Goal: Information Seeking & Learning: Learn about a topic

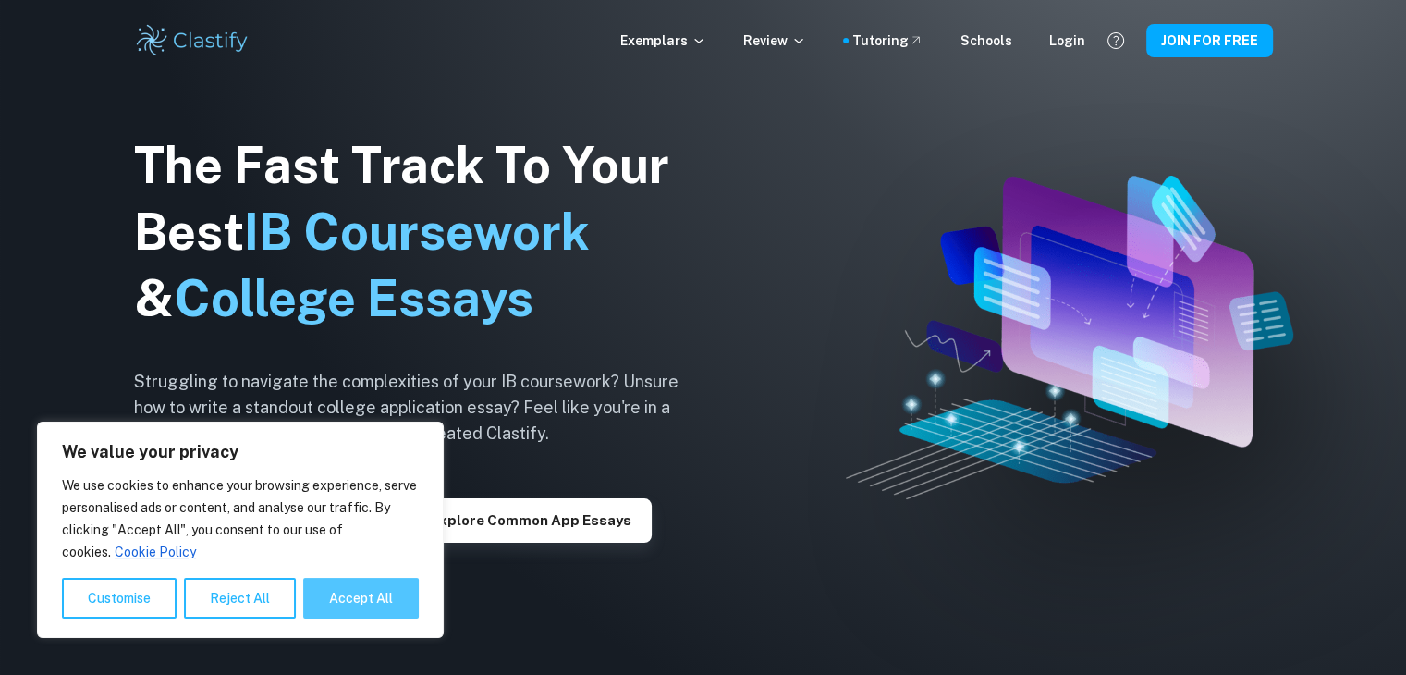
click at [363, 593] on button "Accept All" at bounding box center [361, 598] width 116 height 41
checkbox input "true"
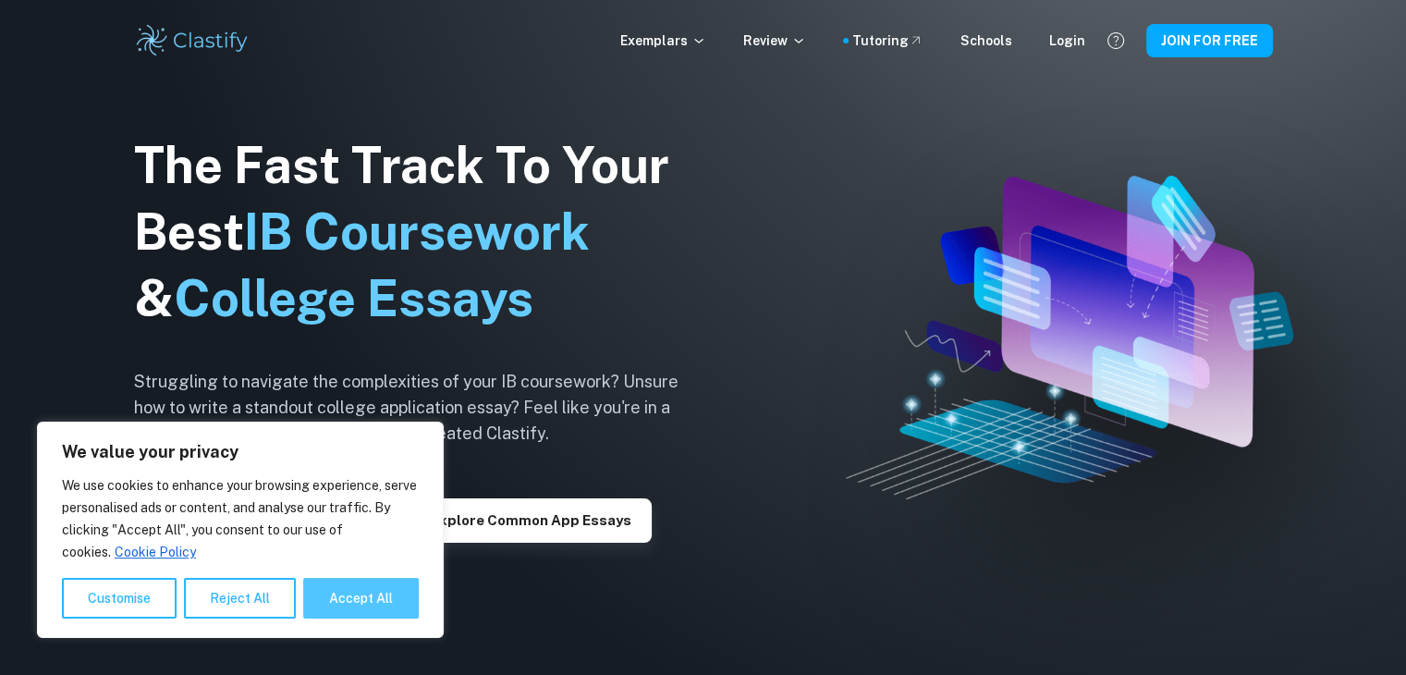
checkbox input "true"
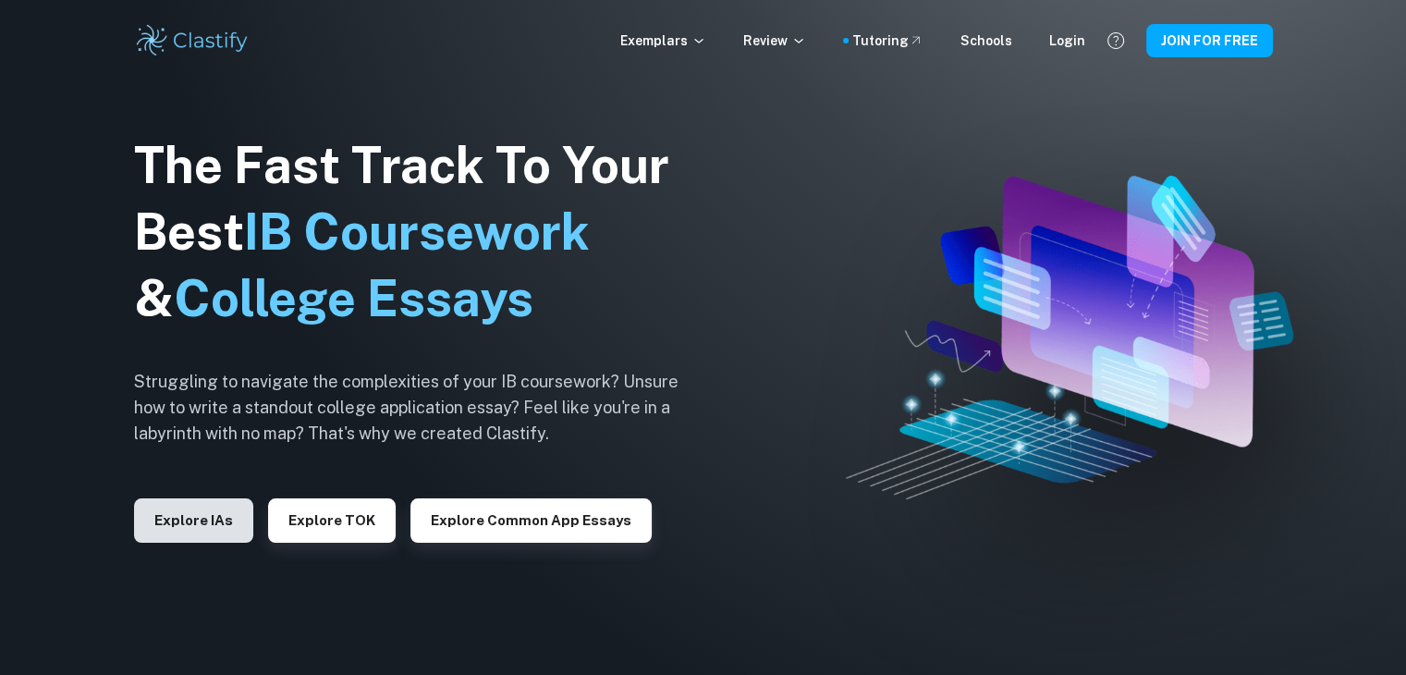
click at [217, 518] on button "Explore IAs" at bounding box center [193, 520] width 119 height 44
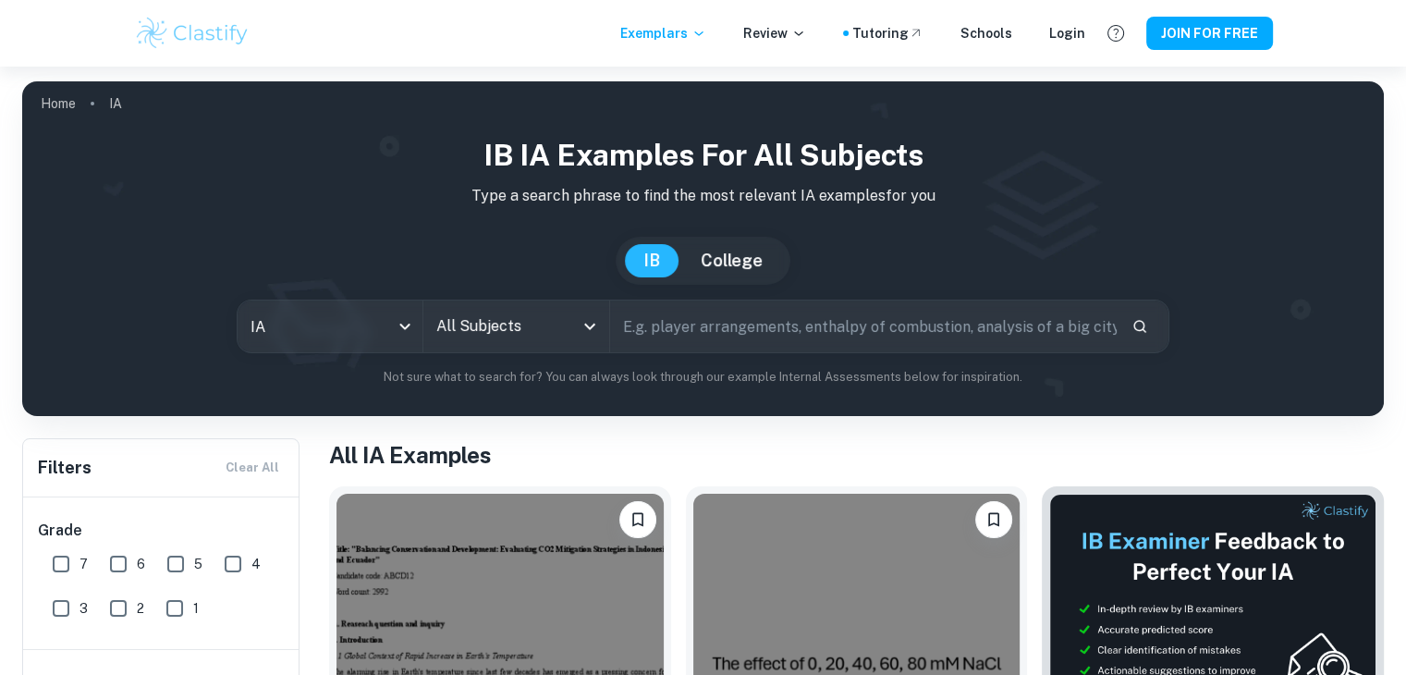
click at [588, 324] on icon "Open" at bounding box center [590, 326] width 22 height 22
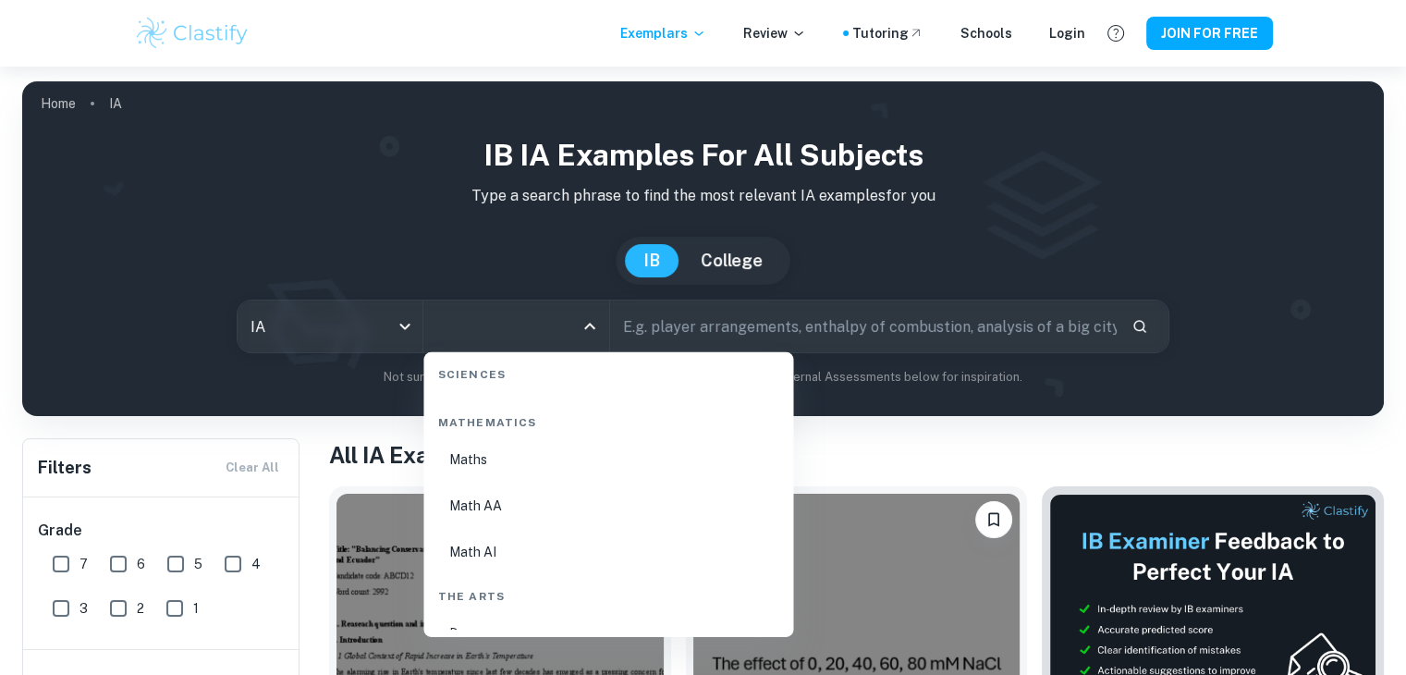
scroll to position [3235, 0]
click at [540, 418] on li "Math AA" at bounding box center [608, 421] width 355 height 43
type input "Math AA"
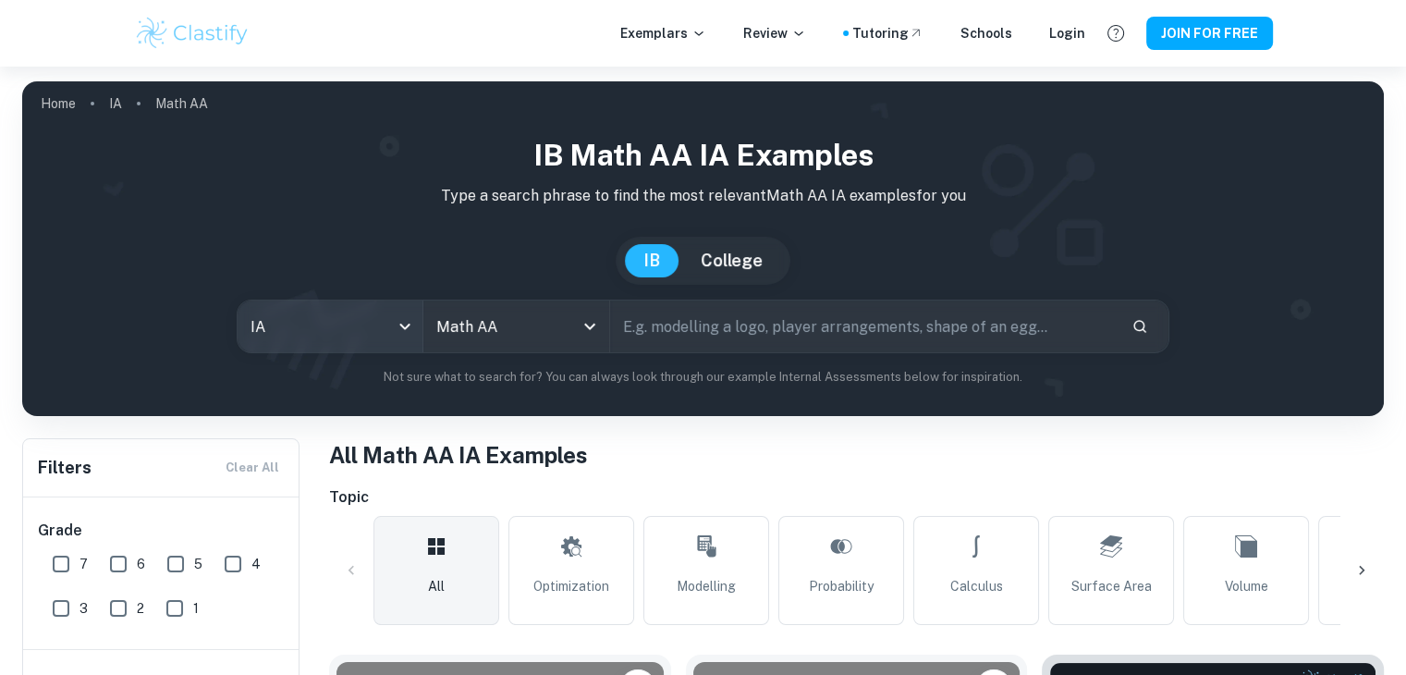
click at [385, 328] on body "We value your privacy We use cookies to enhance your browsing experience, serve…" at bounding box center [703, 404] width 1406 height 675
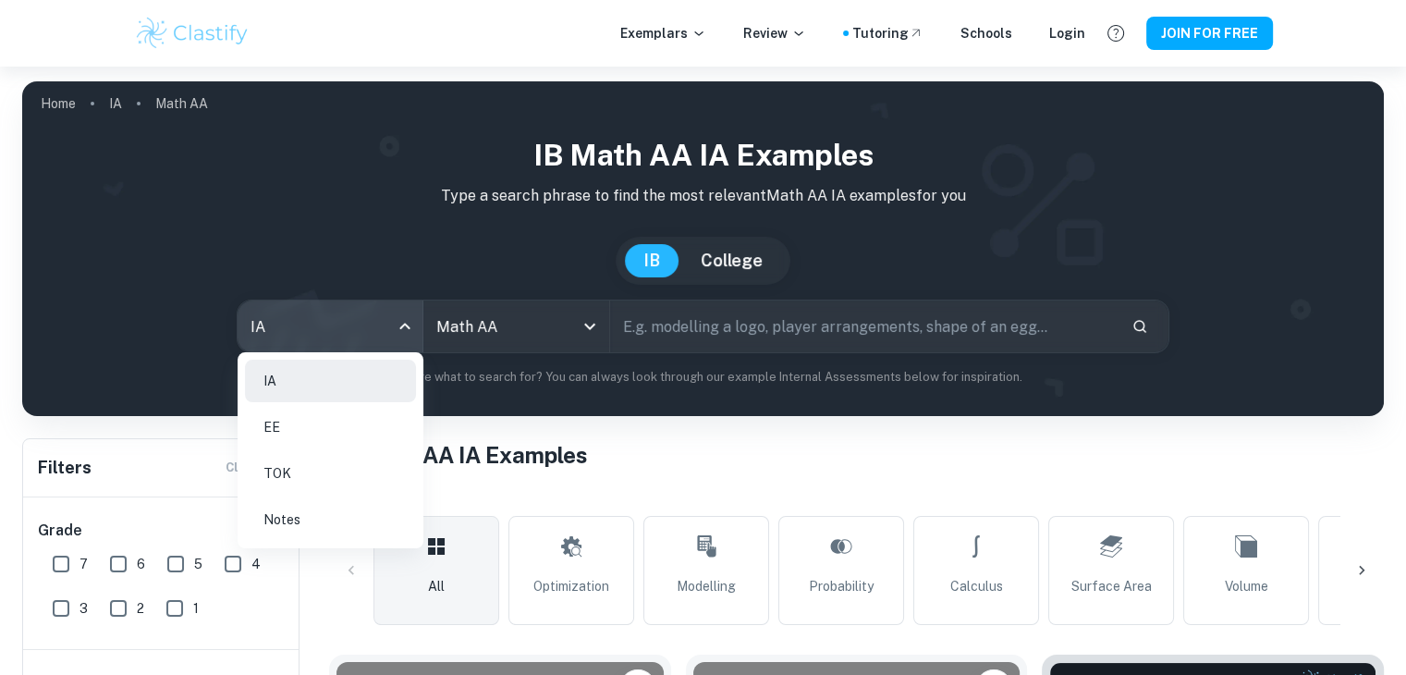
click at [385, 328] on div at bounding box center [703, 337] width 1406 height 675
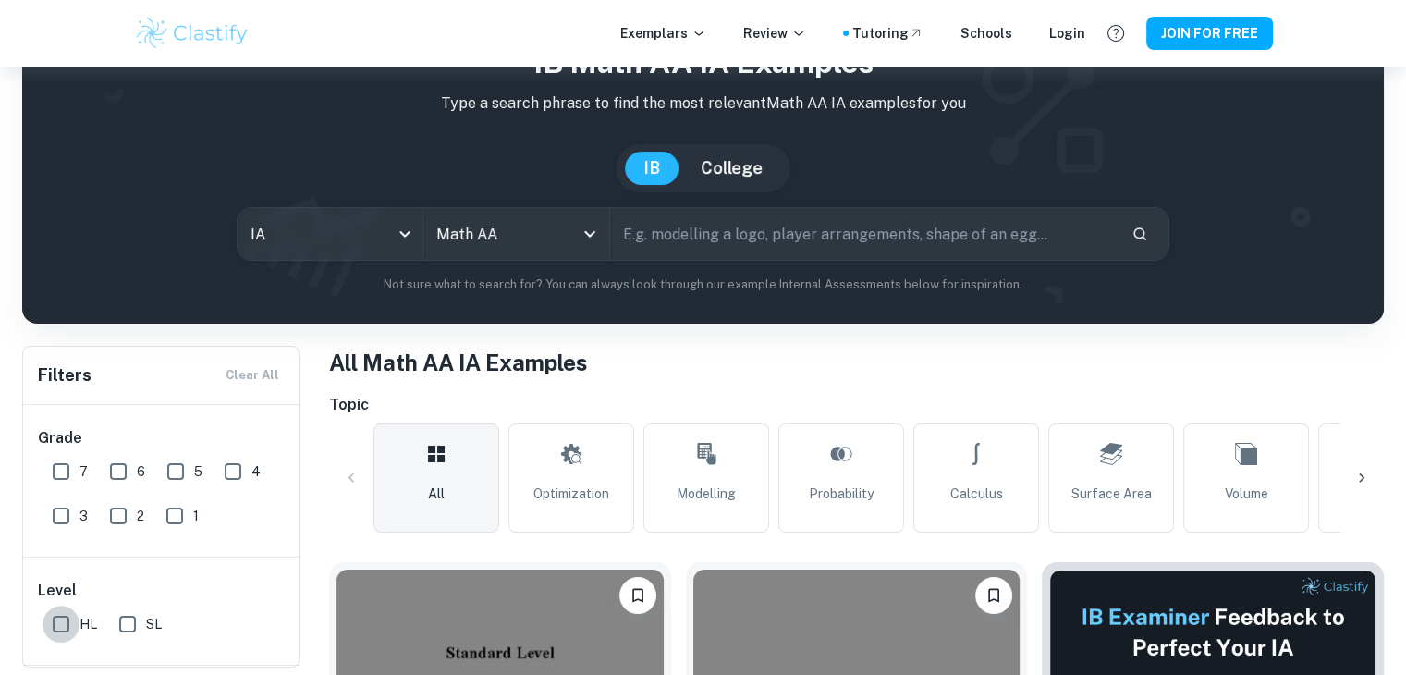
click at [72, 618] on input "HL" at bounding box center [61, 623] width 37 height 37
checkbox input "true"
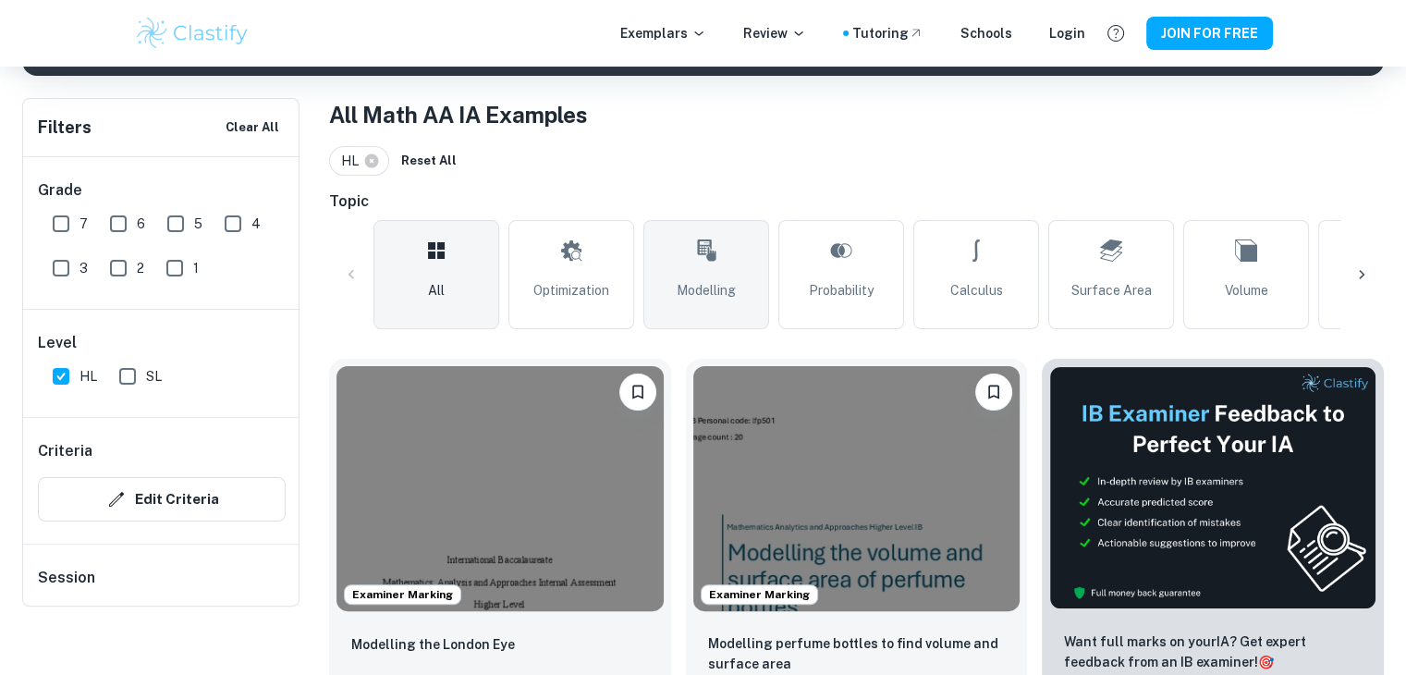
scroll to position [370, 0]
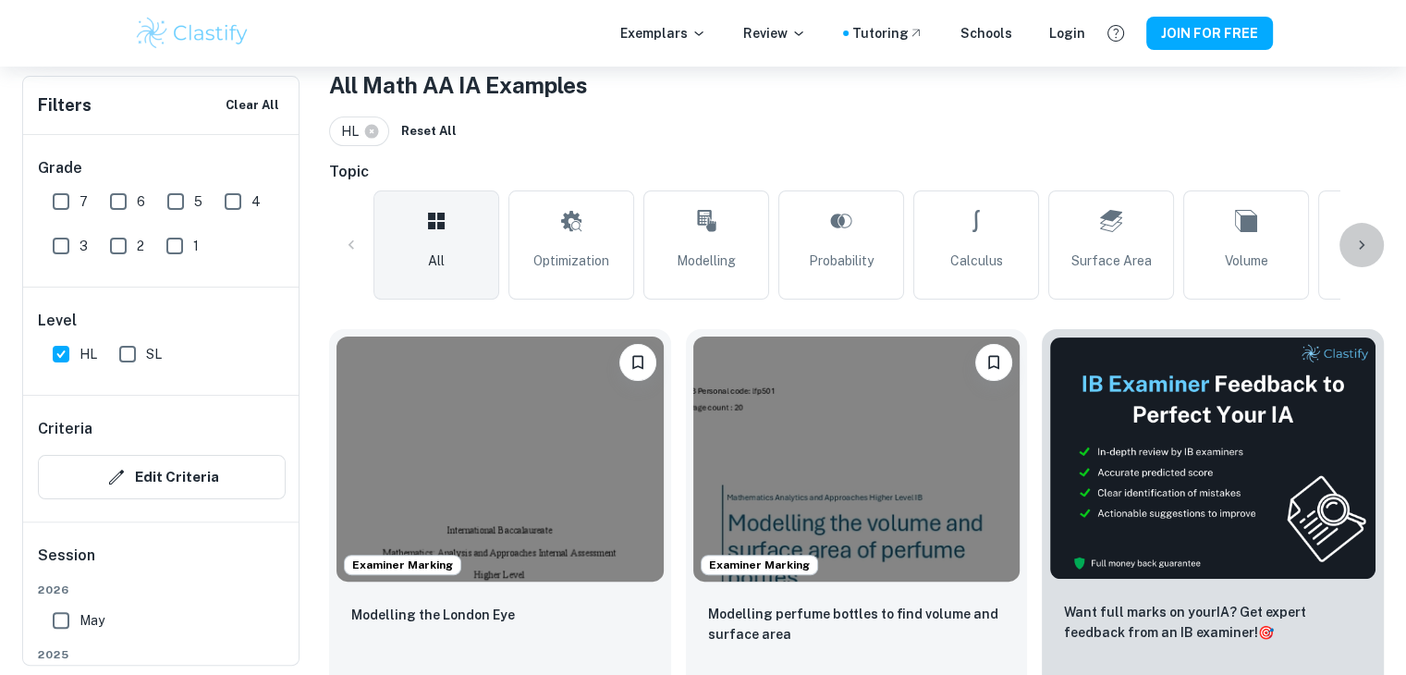
click at [1353, 244] on icon at bounding box center [1361, 245] width 18 height 18
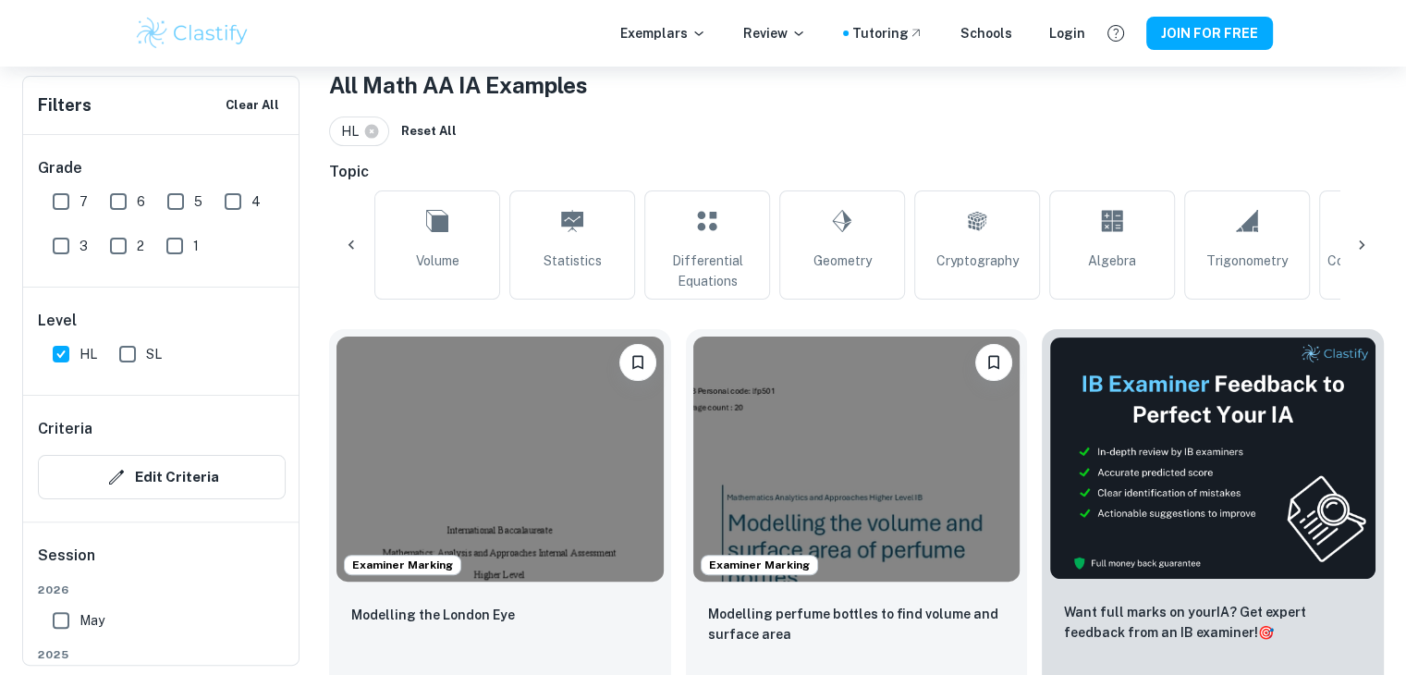
scroll to position [0, 867]
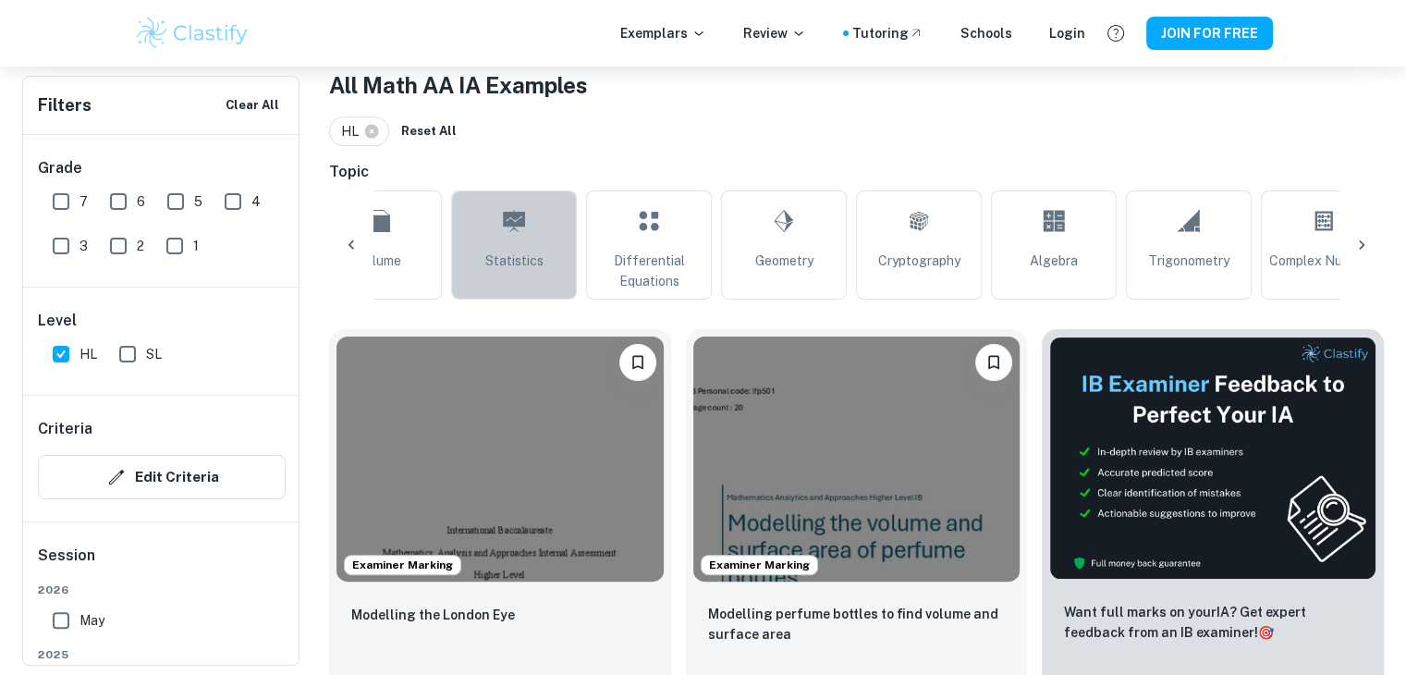
click at [489, 249] on link "Statistics" at bounding box center [514, 244] width 126 height 109
type input "Statistics"
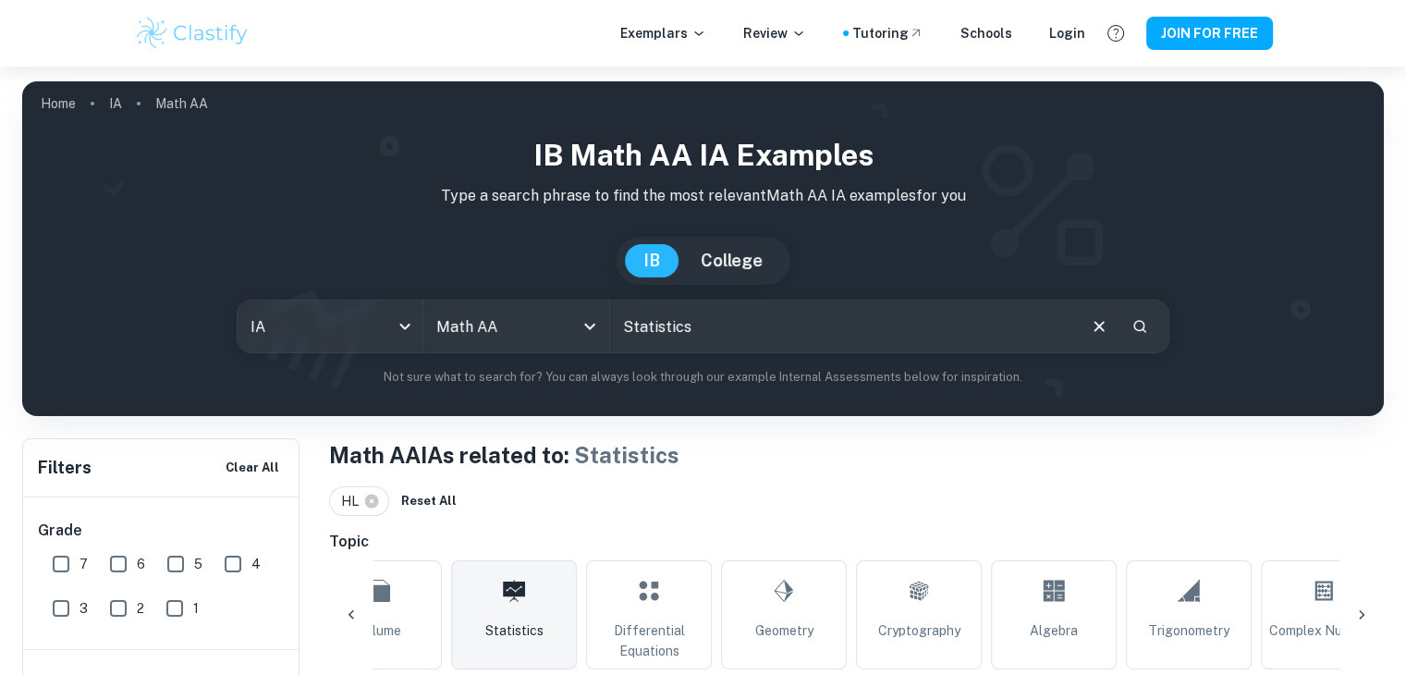
scroll to position [370, 0]
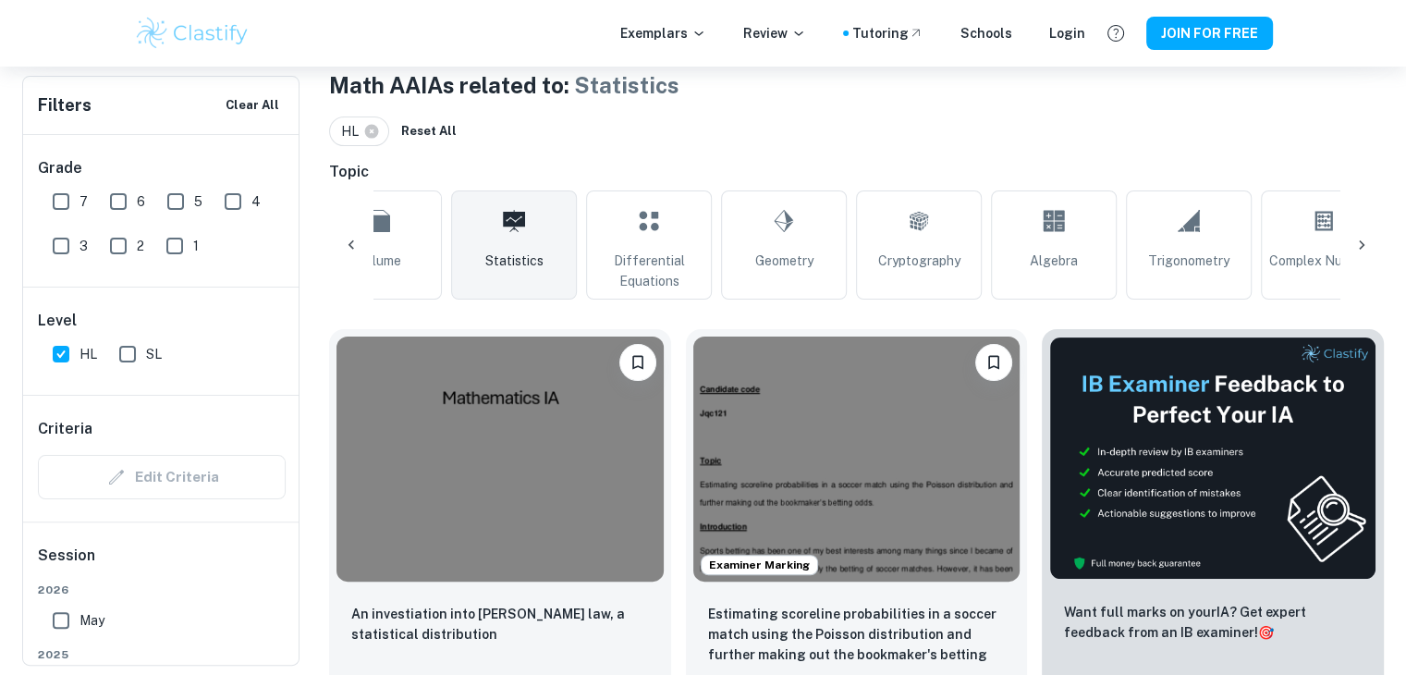
click at [66, 186] on input "7" at bounding box center [61, 201] width 37 height 37
checkbox input "true"
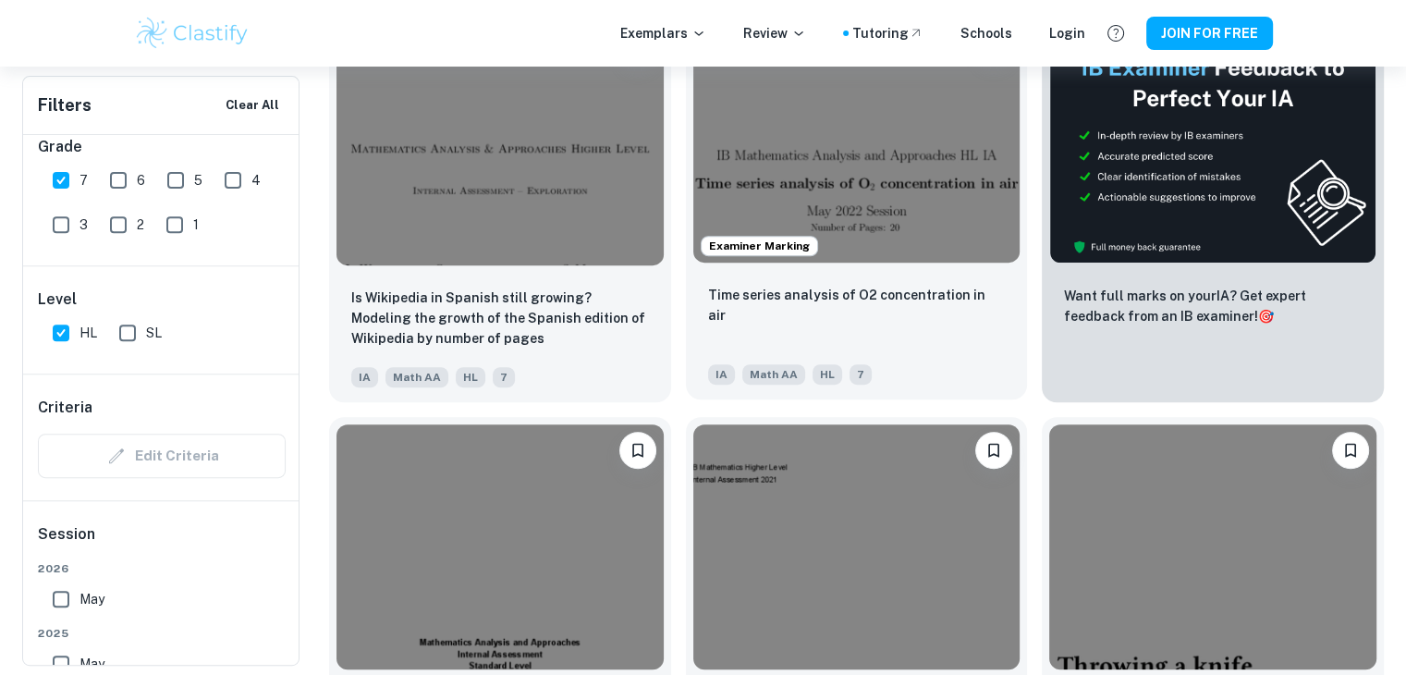
scroll to position [451, 0]
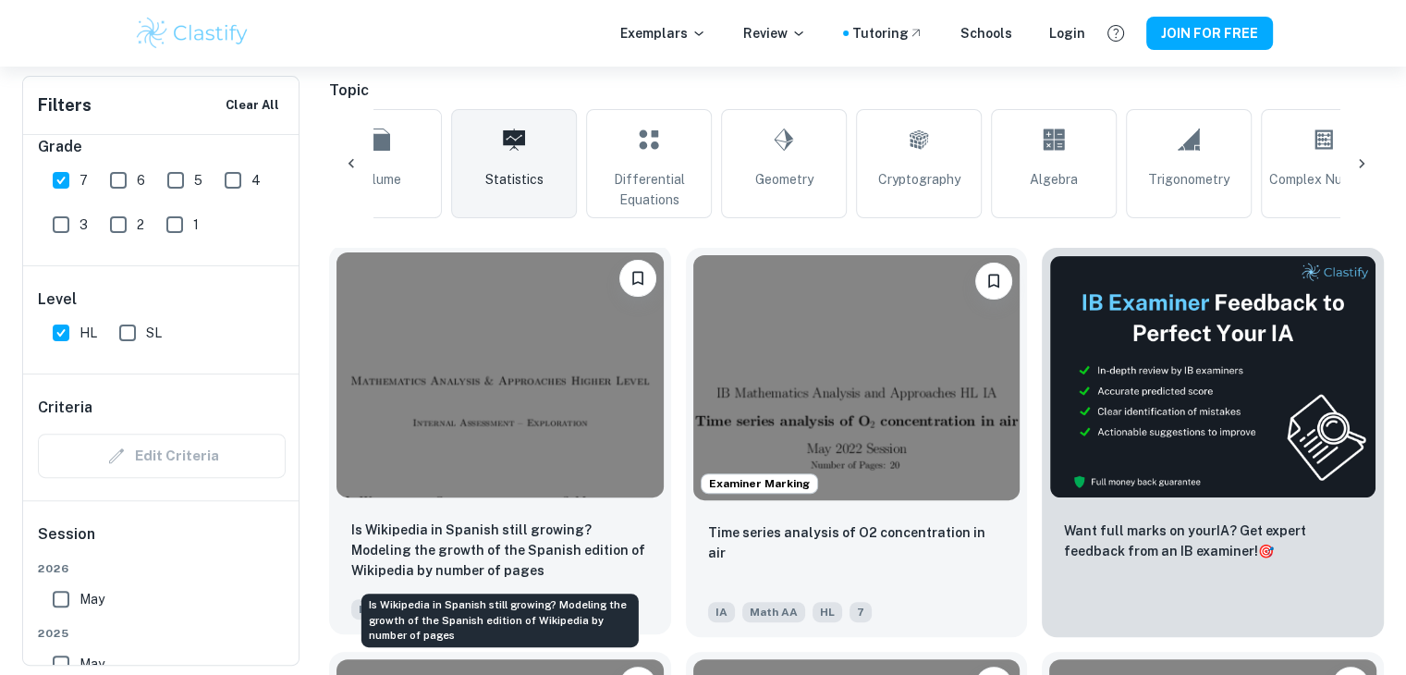
click at [588, 556] on p "Is Wikipedia in Spanish still growing? Modeling the growth of the Spanish editi…" at bounding box center [500, 550] width 298 height 61
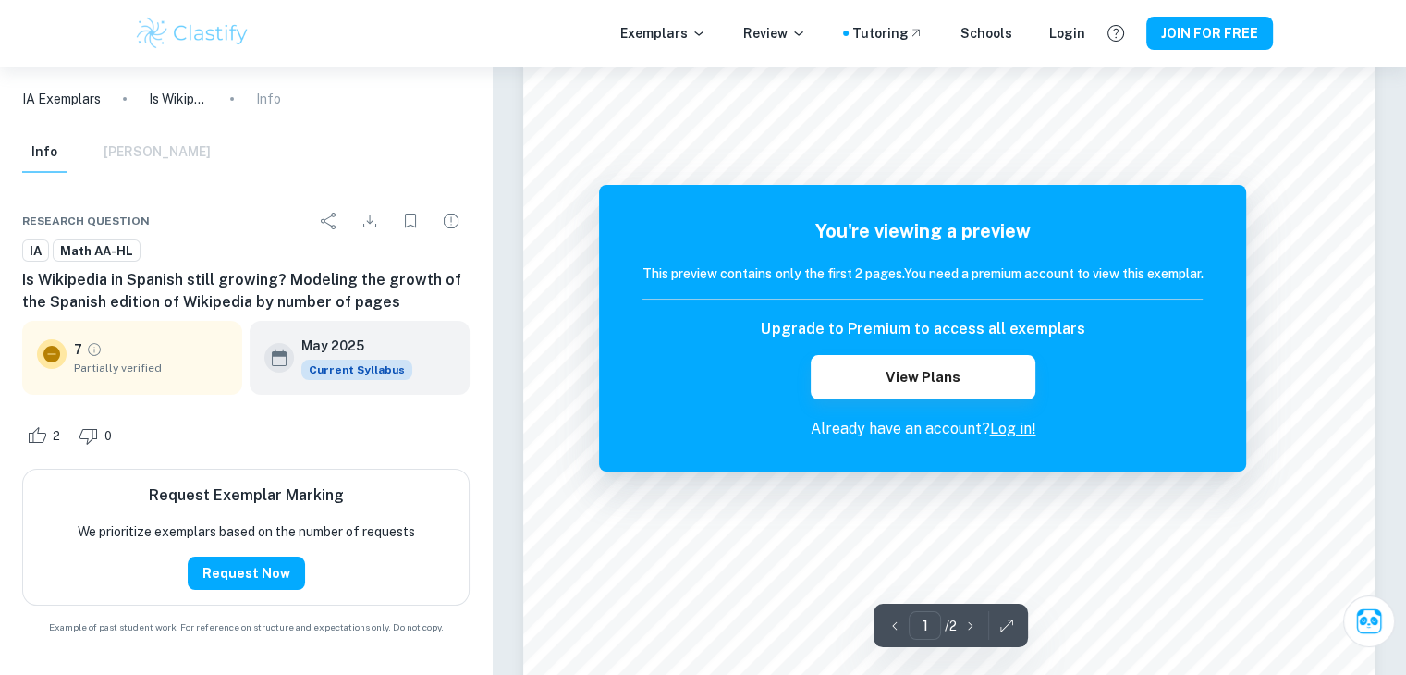
scroll to position [185, 0]
click at [970, 386] on button "View Plans" at bounding box center [923, 377] width 224 height 44
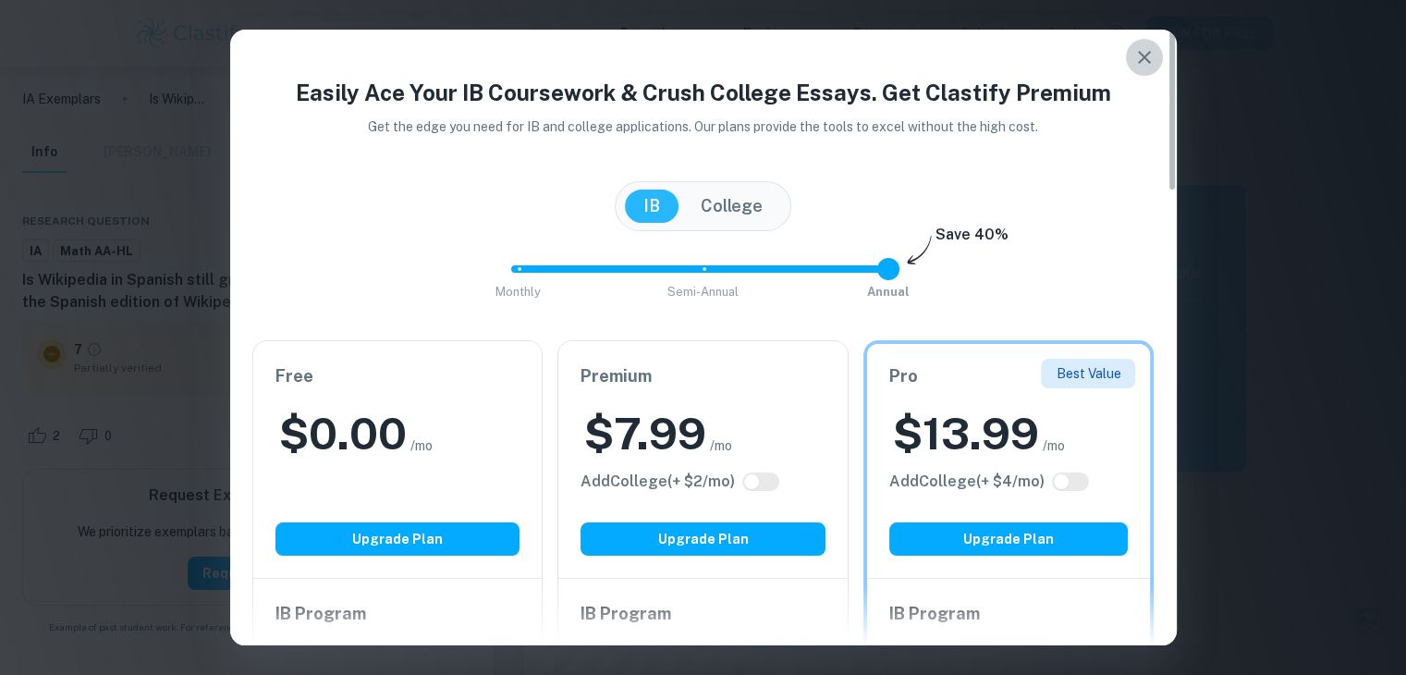
click at [1150, 58] on icon "button" at bounding box center [1144, 57] width 22 height 22
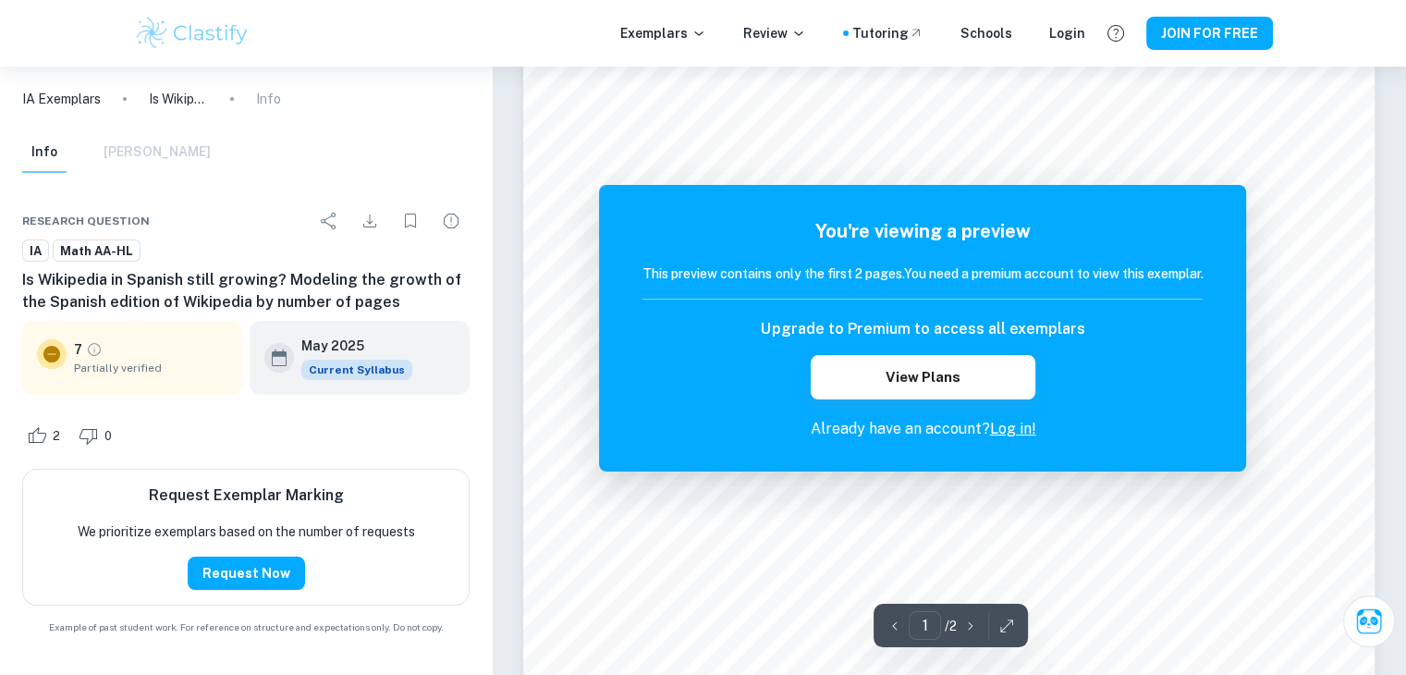
scroll to position [179, 0]
